Goal: Register for event/course

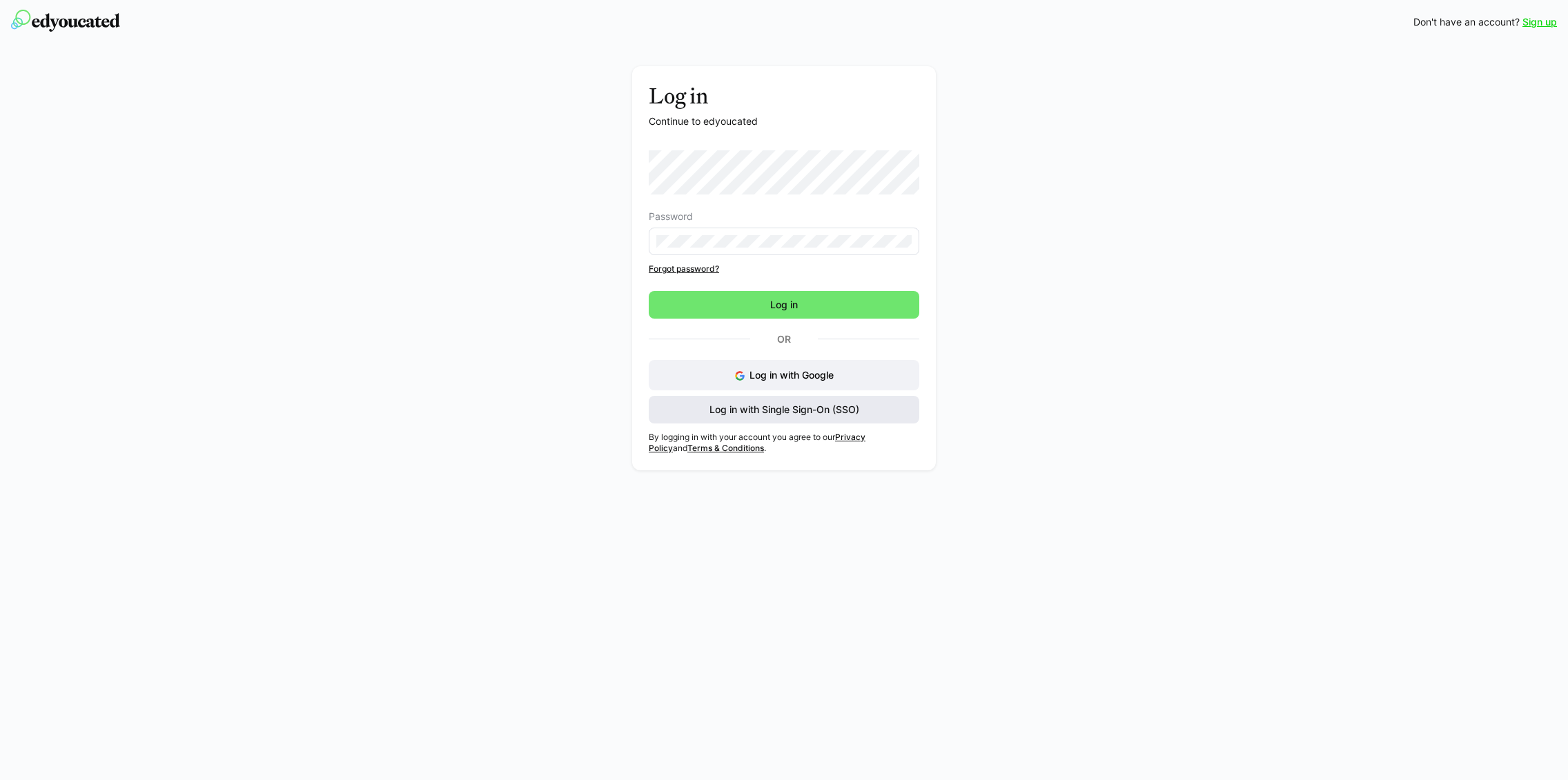
click at [851, 410] on span "Log in with Single Sign-On (SSO)" at bounding box center [784, 410] width 154 height 14
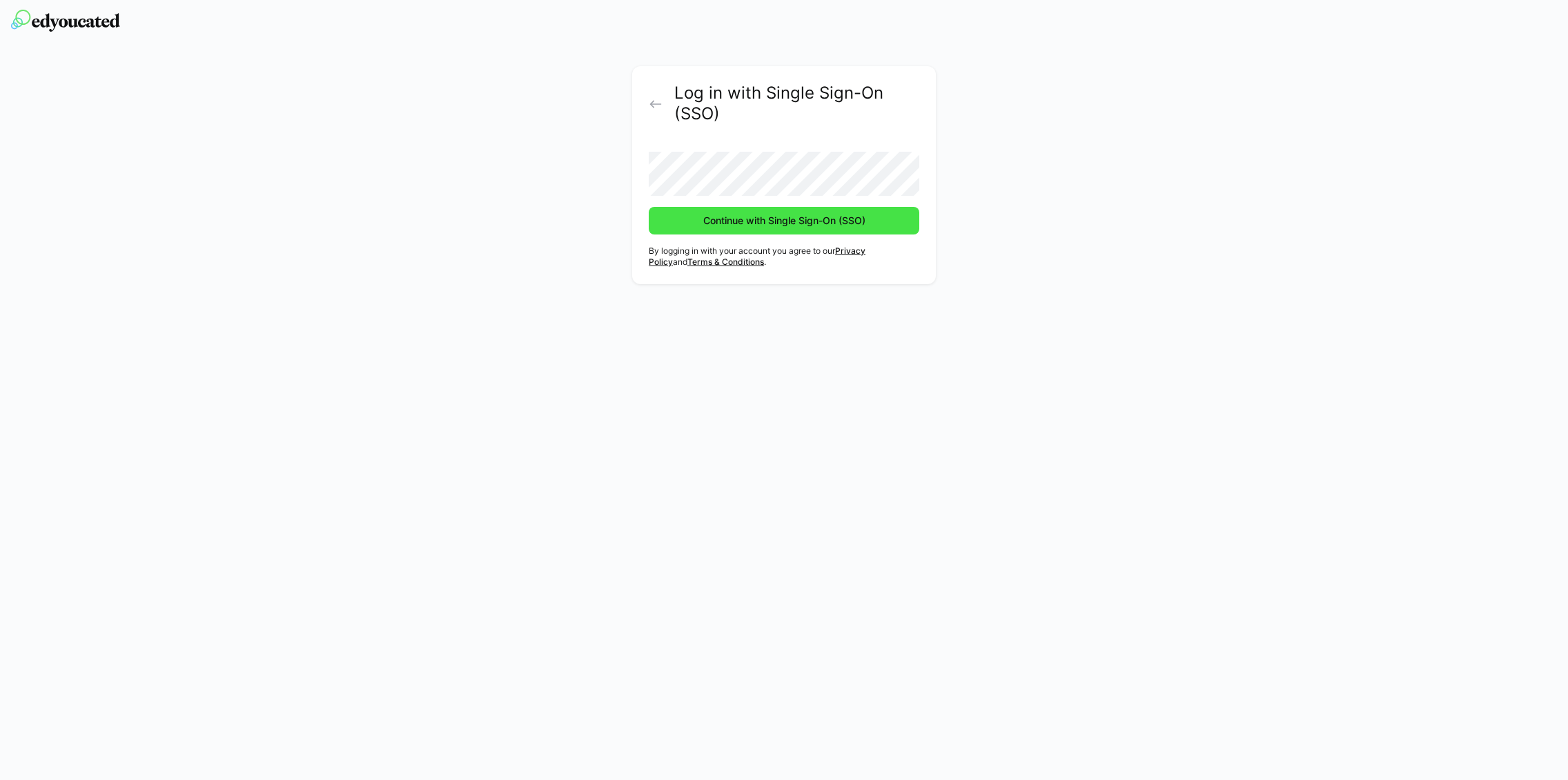
click at [825, 223] on span "Continue with Single Sign-On (SSO)" at bounding box center [785, 221] width 167 height 14
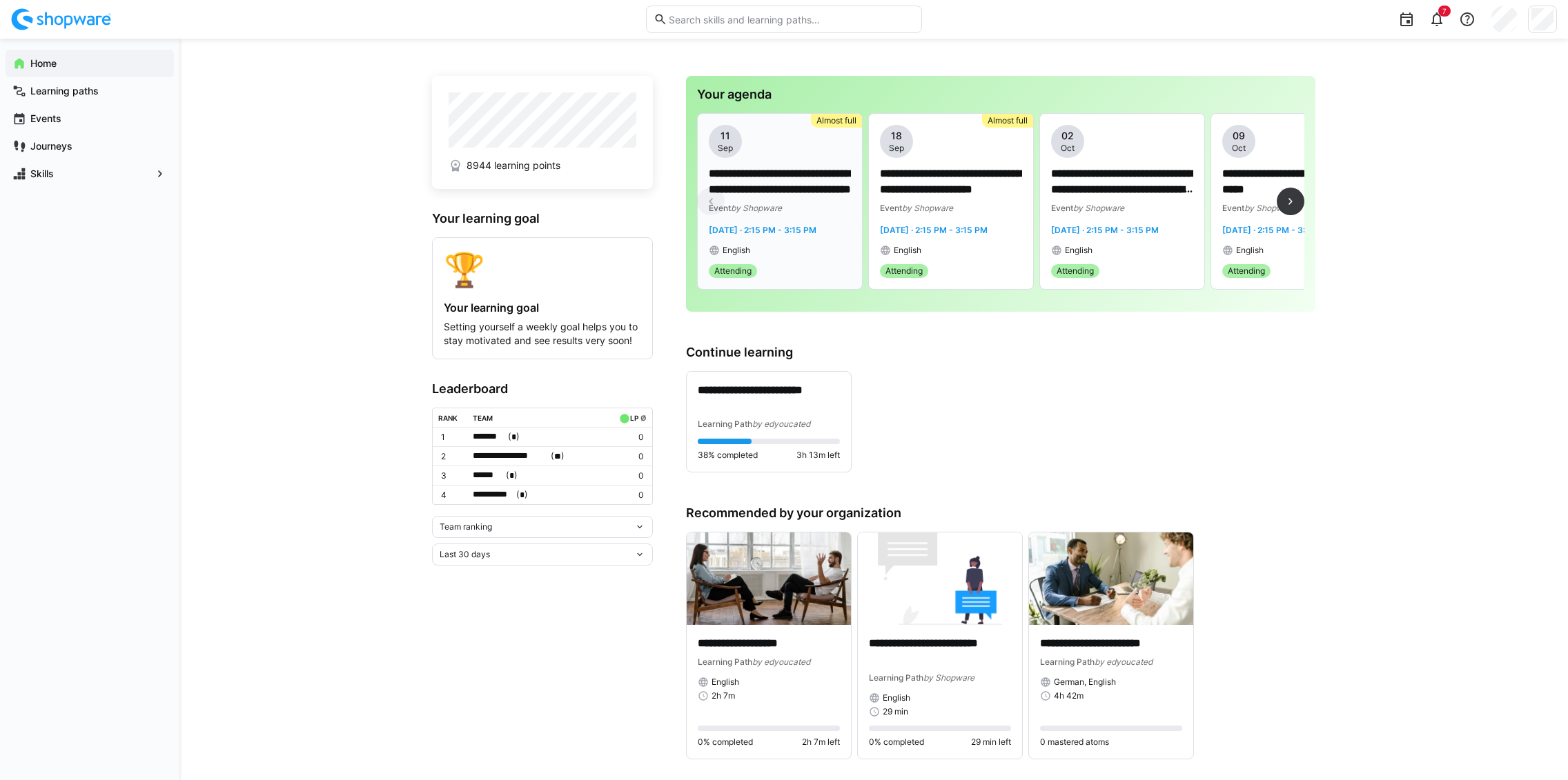
click at [787, 246] on div "English" at bounding box center [780, 250] width 142 height 11
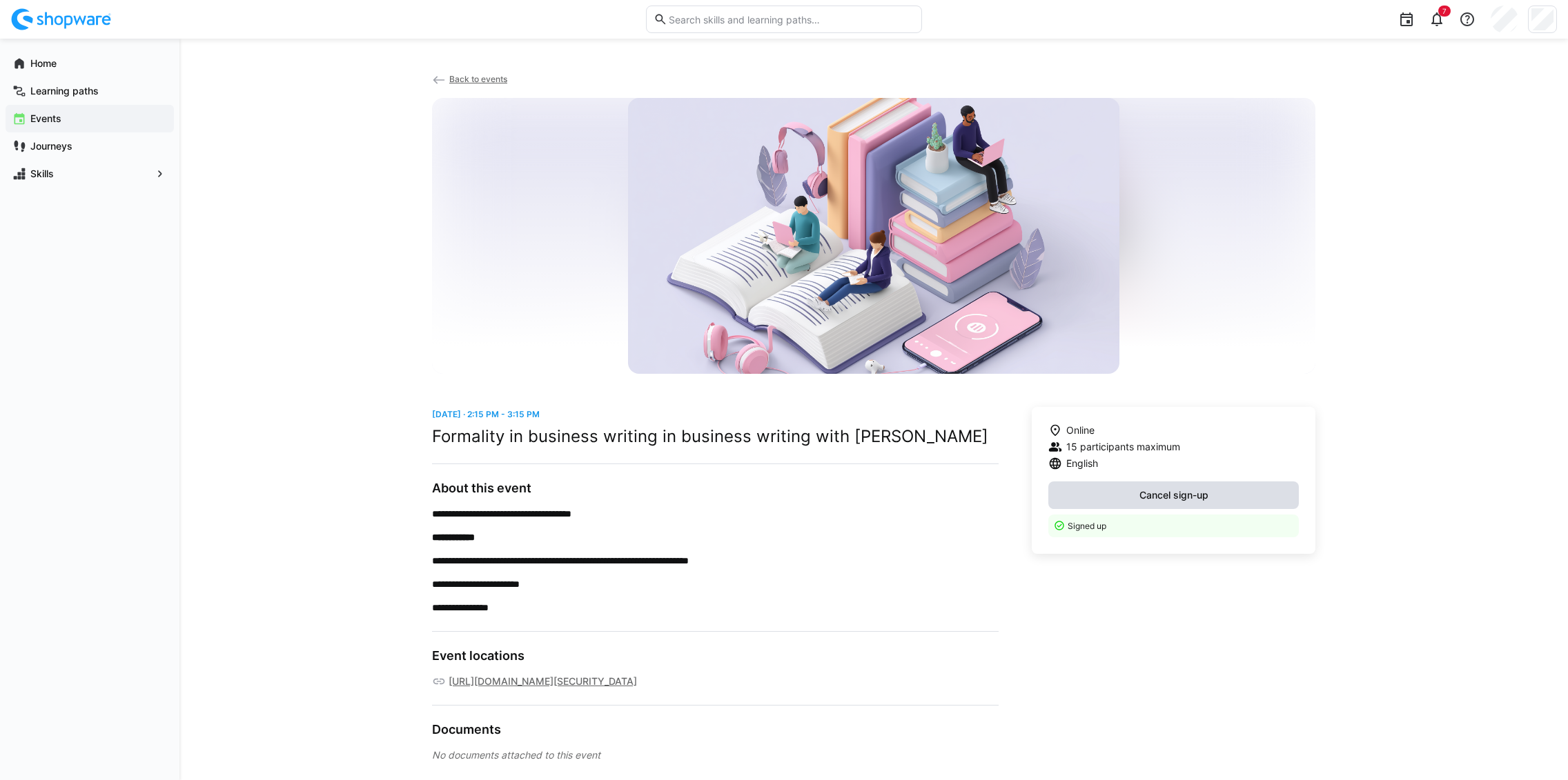
click at [1154, 492] on span "Cancel sign-up" at bounding box center [1174, 495] width 73 height 14
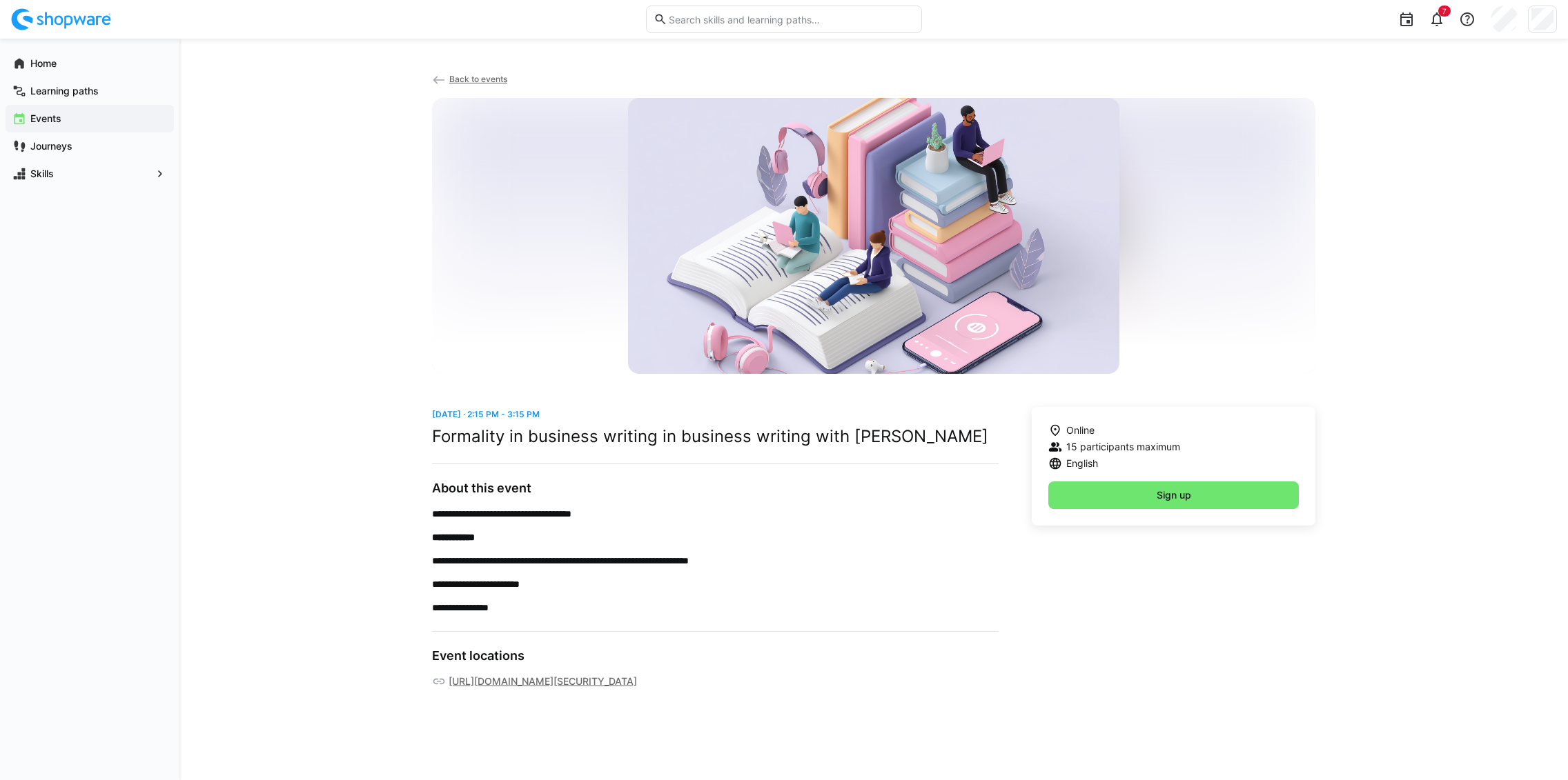
click at [482, 80] on span "Back to events" at bounding box center [478, 79] width 58 height 10
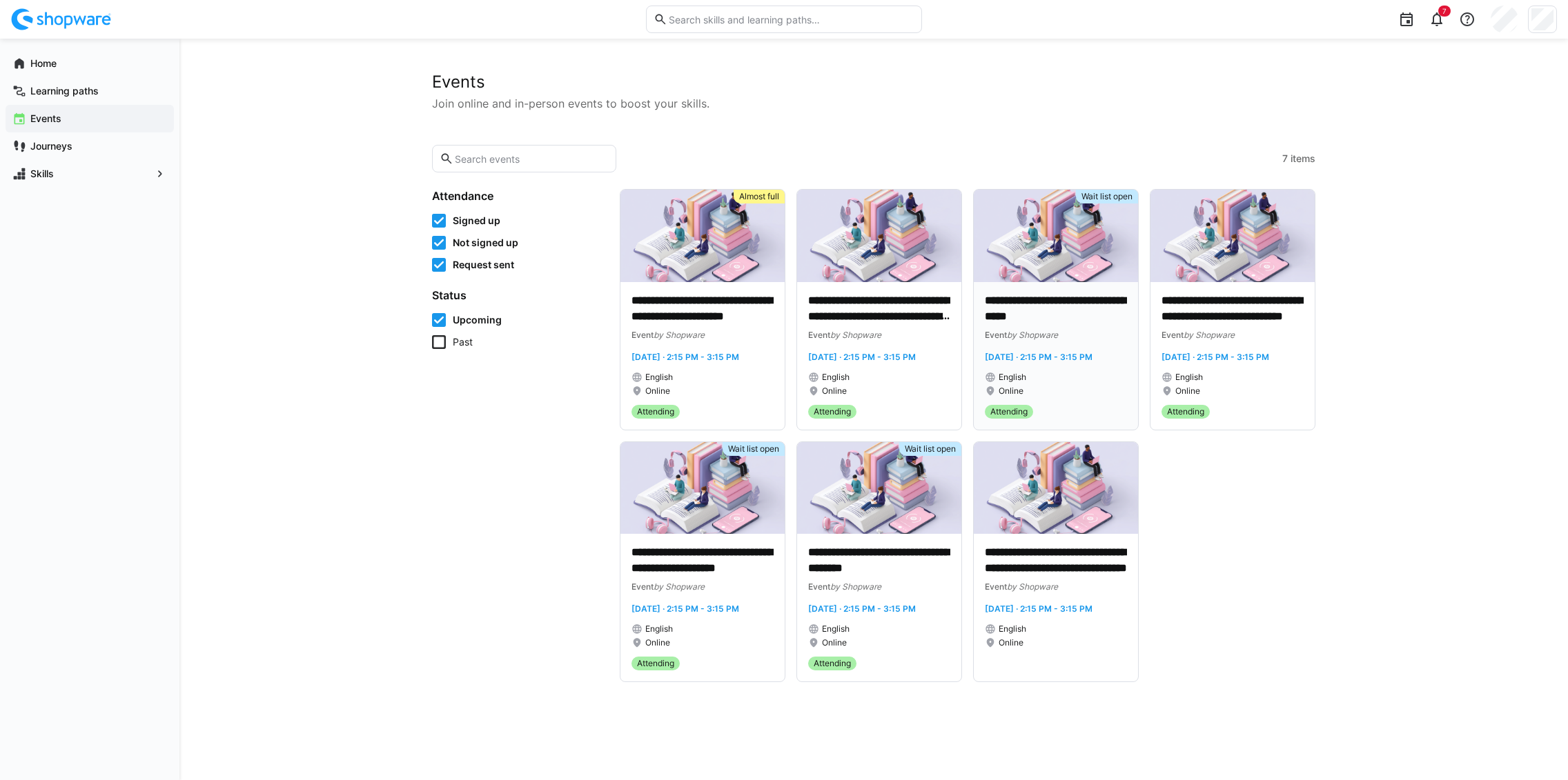
click at [1049, 383] on div "English Online" at bounding box center [1056, 384] width 142 height 25
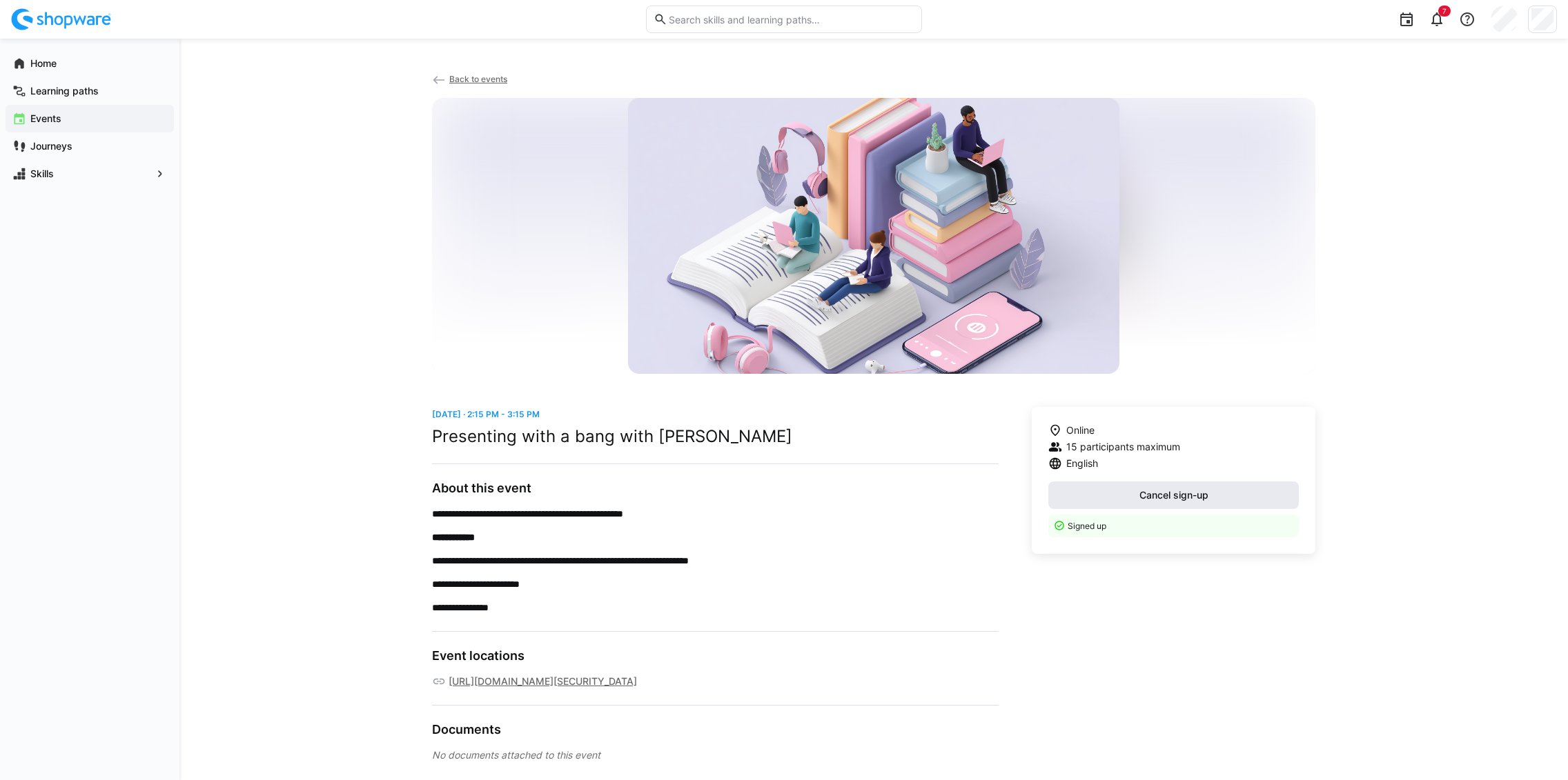
click at [1172, 492] on span "Cancel sign-up" at bounding box center [1174, 495] width 73 height 14
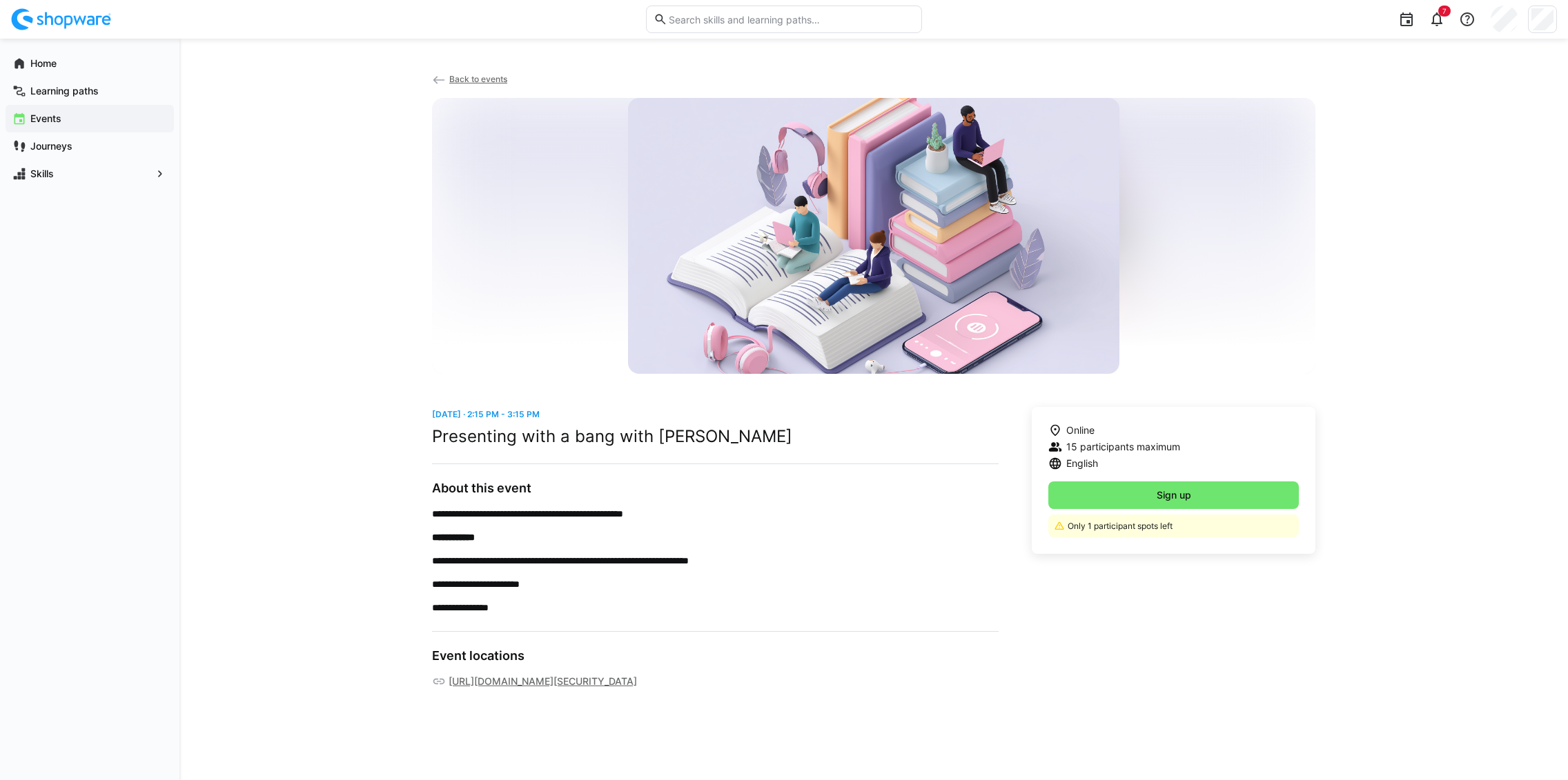
click at [496, 79] on span "Back to events" at bounding box center [478, 79] width 58 height 10
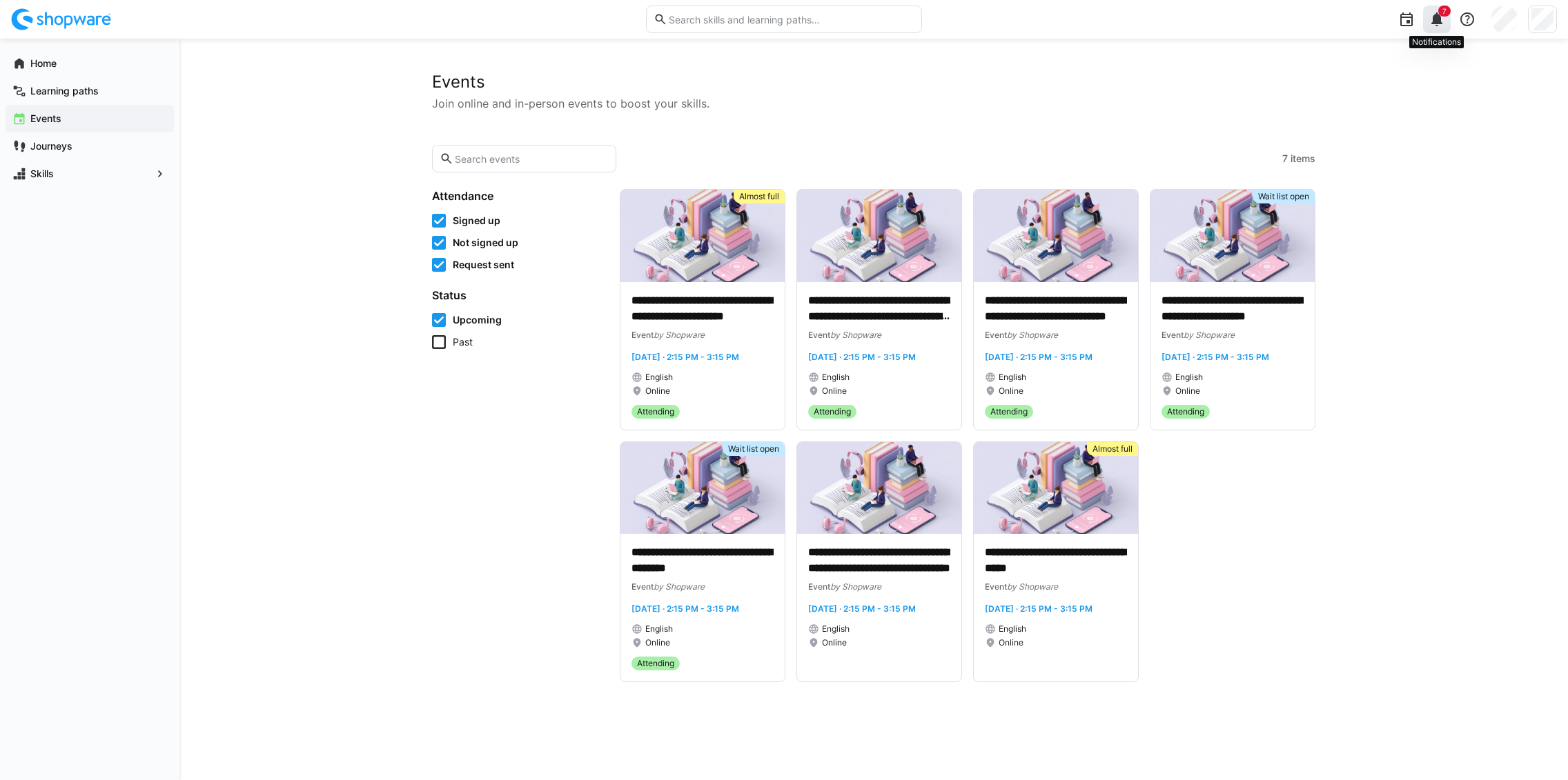
click at [1432, 20] on eds-icon at bounding box center [1436, 19] width 17 height 17
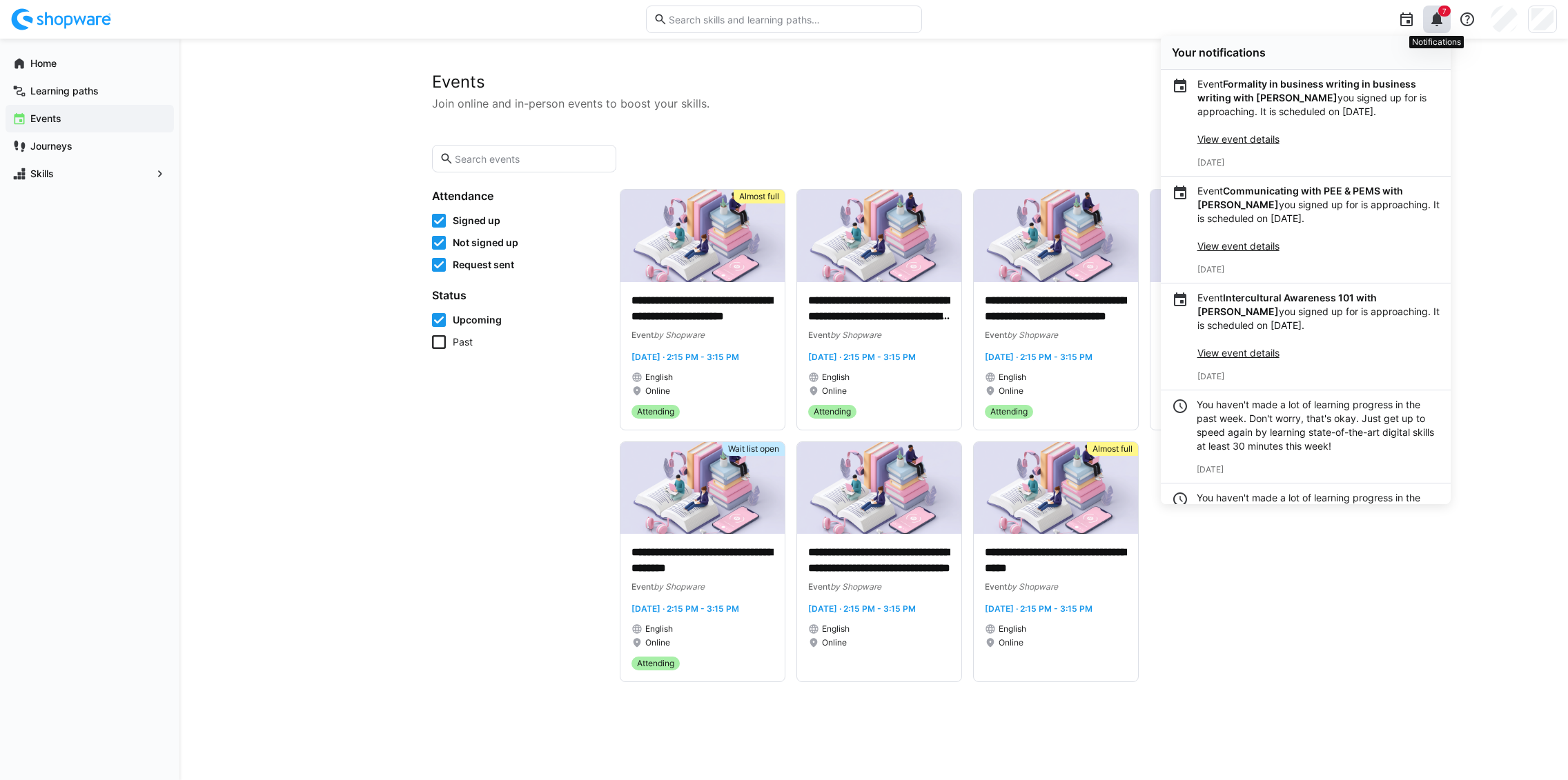
click at [1436, 21] on eds-icon at bounding box center [1436, 19] width 17 height 17
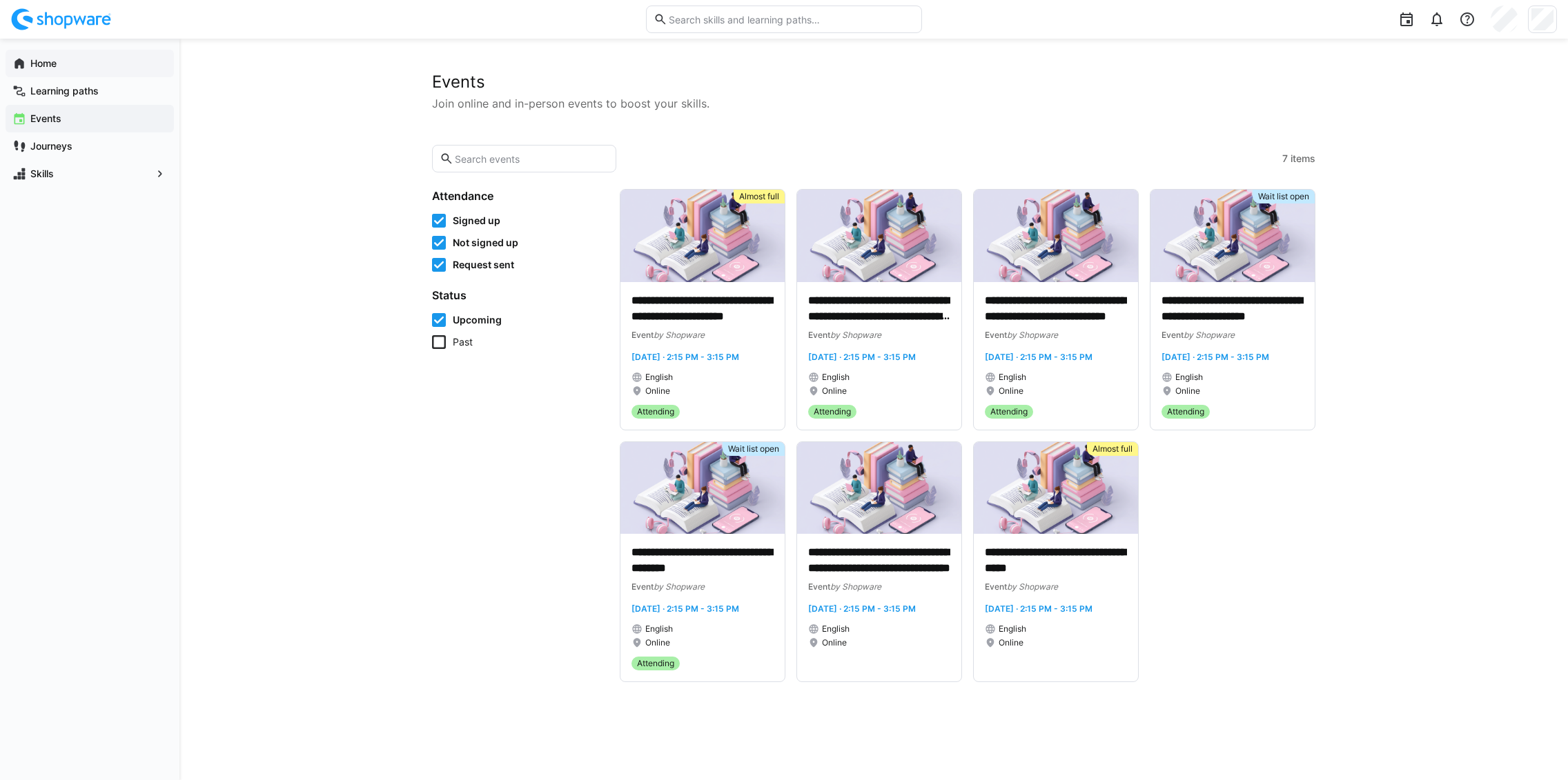
click at [72, 56] on div "Home" at bounding box center [90, 64] width 168 height 28
